Goal: Information Seeking & Learning: Understand process/instructions

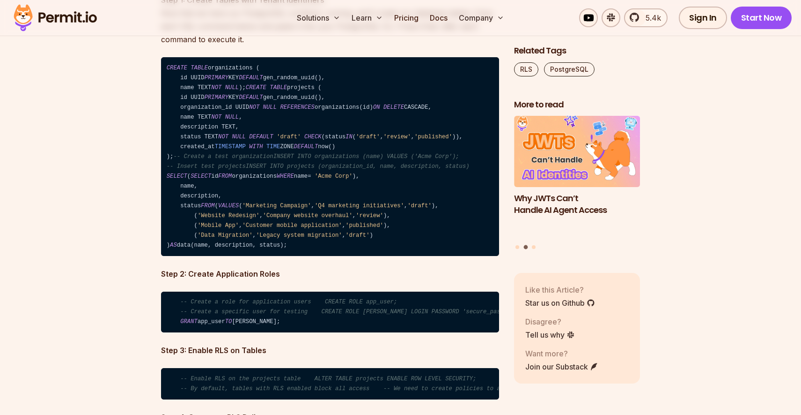
scroll to position [2120, 0]
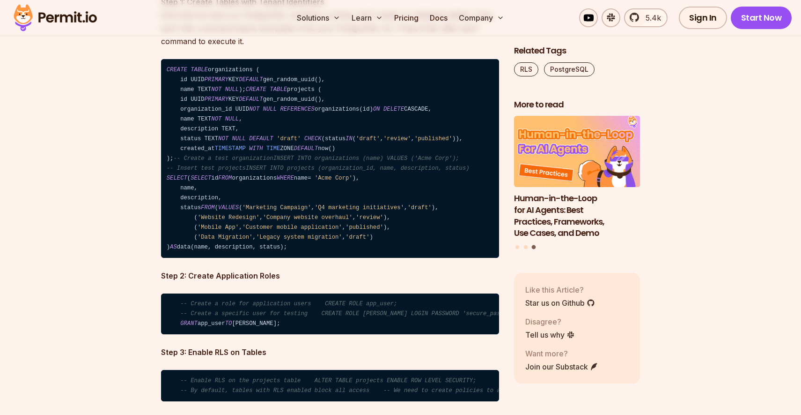
drag, startPoint x: 178, startPoint y: 170, endPoint x: 158, endPoint y: 79, distance: 93.5
click at [441, 208] on code "CREATE TABLE organizations ( id UUID PRIMARY KEY DEFAULT gen_random_uuid(), nam…" at bounding box center [330, 158] width 338 height 199
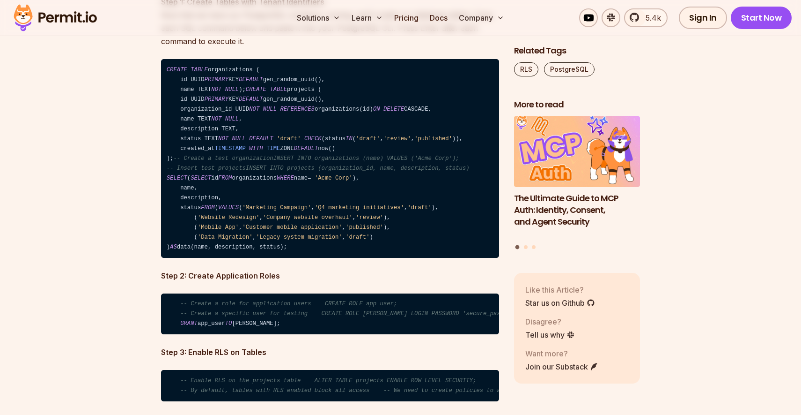
drag, startPoint x: 307, startPoint y: 308, endPoint x: 145, endPoint y: 195, distance: 197.5
click at [381, 229] on code "CREATE TABLE organizations ( id UUID PRIMARY KEY DEFAULT gen_random_uuid(), nam…" at bounding box center [330, 158] width 338 height 199
drag, startPoint x: 307, startPoint y: 309, endPoint x: 164, endPoint y: 191, distance: 185.3
click at [163, 190] on code "CREATE TABLE organizations ( id UUID PRIMARY KEY DEFAULT gen_random_uuid(), nam…" at bounding box center [330, 158] width 338 height 199
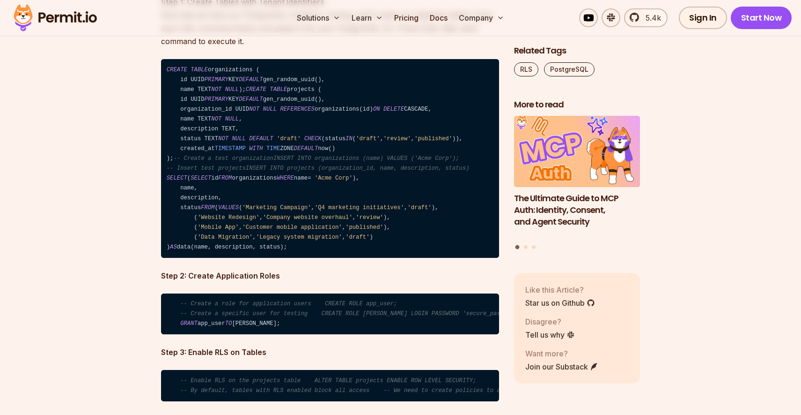
click at [393, 241] on code "CREATE TABLE organizations ( id UUID PRIMARY KEY DEFAULT gen_random_uuid(), nam…" at bounding box center [330, 158] width 338 height 199
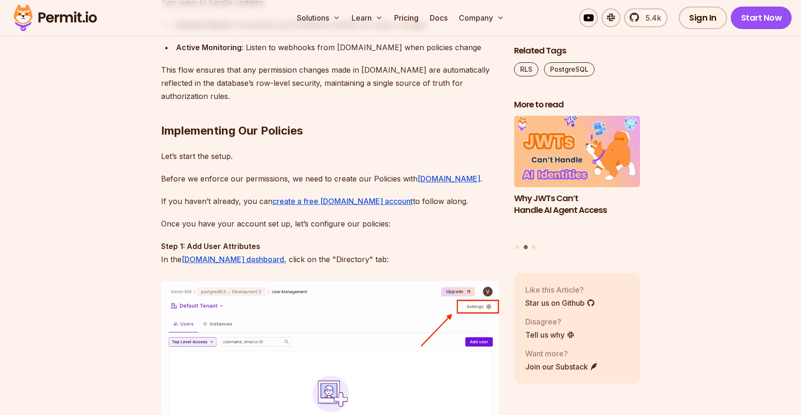
scroll to position [4184, 0]
